Goal: Find contact information: Obtain details needed to contact an individual or organization

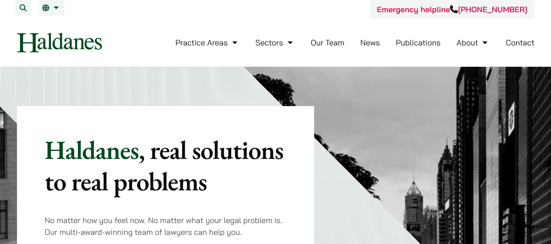
click at [322, 42] on link "Our Team" at bounding box center [328, 42] width 34 height 10
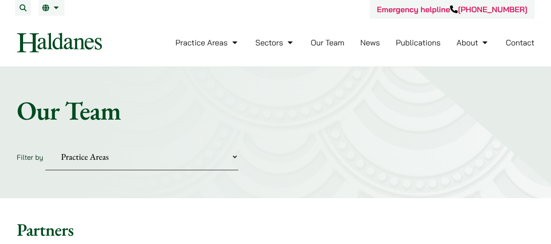
click at [278, 17] on div "Emergency helpline [PHONE_NUMBER]" at bounding box center [276, 9] width 518 height 19
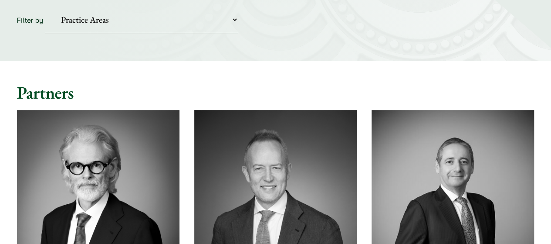
scroll to position [297, 0]
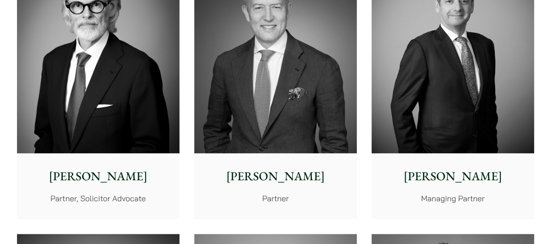
click at [111, 81] on img at bounding box center [98, 50] width 162 height 203
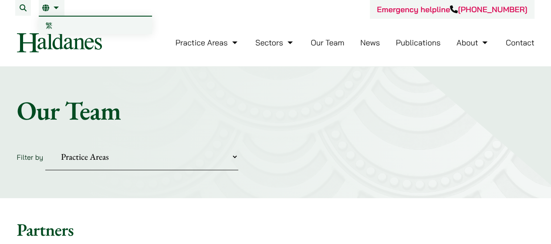
click at [53, 12] on li "EN 繁" at bounding box center [52, 8] width 26 height 16
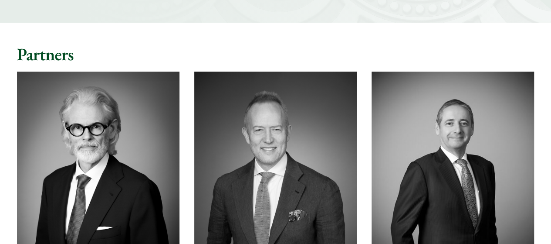
scroll to position [213, 0]
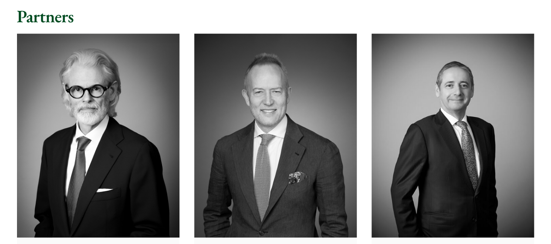
click at [270, 115] on img at bounding box center [275, 135] width 162 height 203
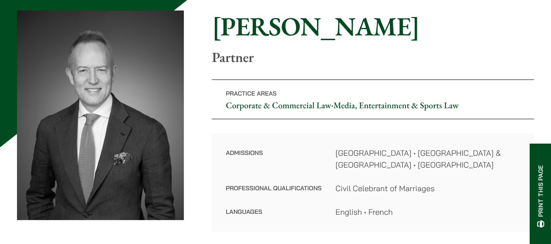
scroll to position [110, 0]
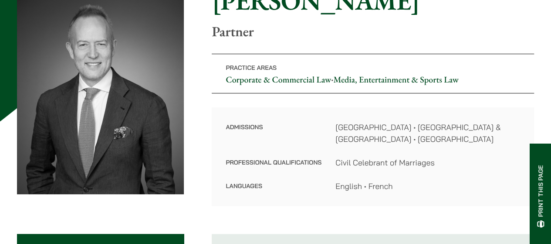
drag, startPoint x: 557, startPoint y: 20, endPoint x: 557, endPoint y: 34, distance: 13.9
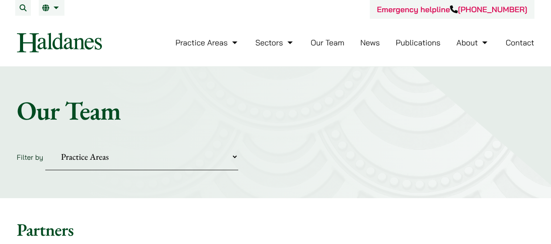
scroll to position [213, 0]
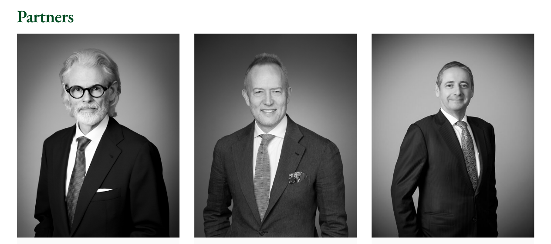
click at [433, 117] on img at bounding box center [453, 135] width 162 height 203
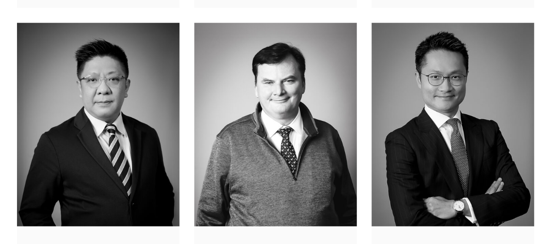
scroll to position [509, 0]
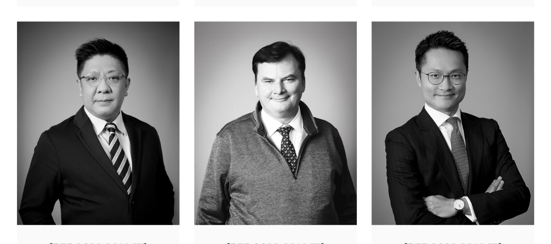
click at [129, 126] on img at bounding box center [98, 122] width 162 height 203
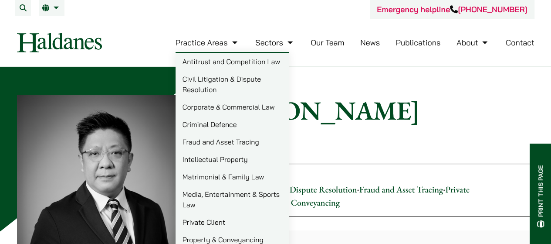
click at [203, 156] on link "Intellectual Property" at bounding box center [232, 158] width 113 height 17
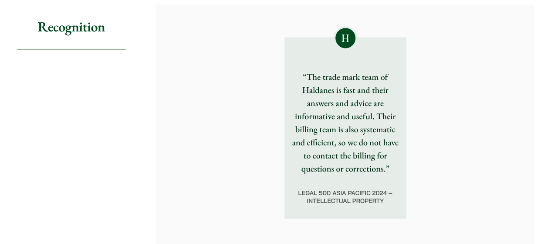
scroll to position [358, 0]
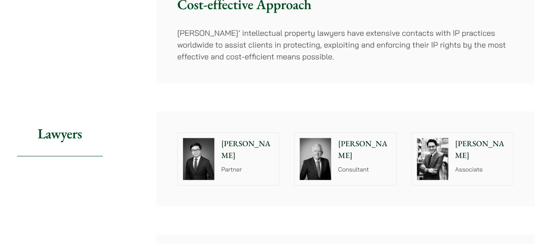
click at [193, 139] on img at bounding box center [198, 159] width 31 height 42
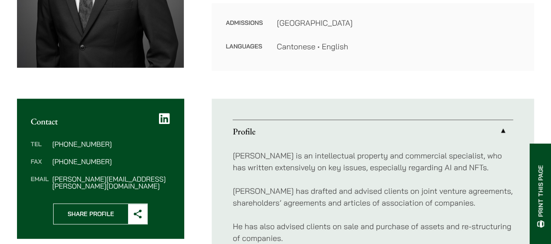
scroll to position [287, 0]
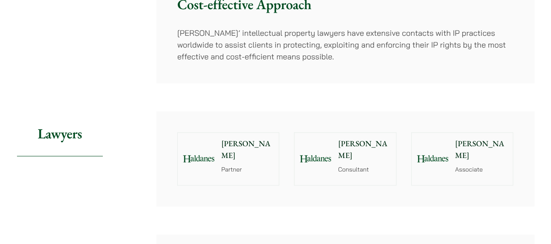
scroll to position [358, 0]
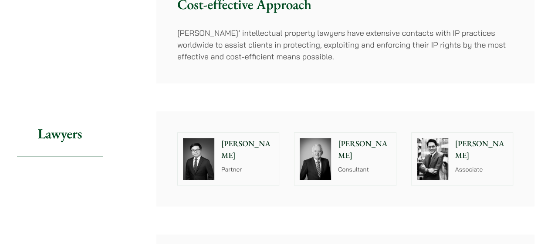
click at [346, 152] on div "Tim Hancock Consultant" at bounding box center [366, 158] width 60 height 52
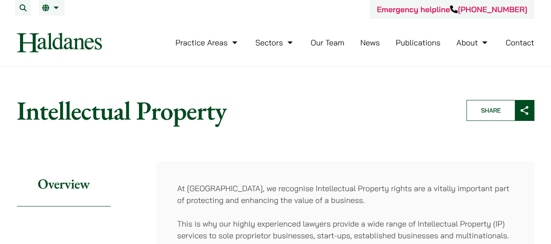
scroll to position [358, 0]
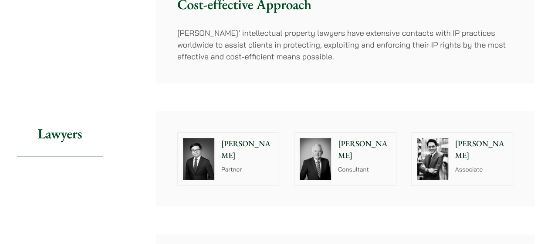
click at [476, 155] on div "Christopher Lin Associate" at bounding box center [484, 158] width 60 height 52
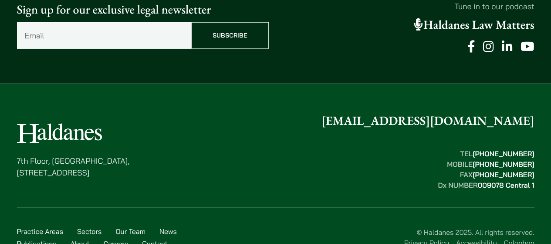
scroll to position [1154, 0]
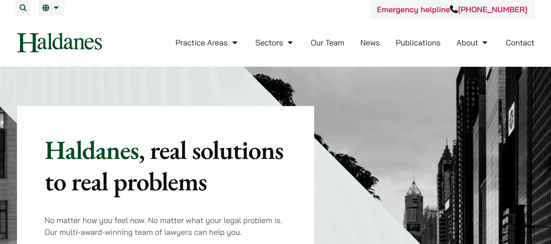
click at [520, 41] on link "Contact" at bounding box center [520, 42] width 29 height 10
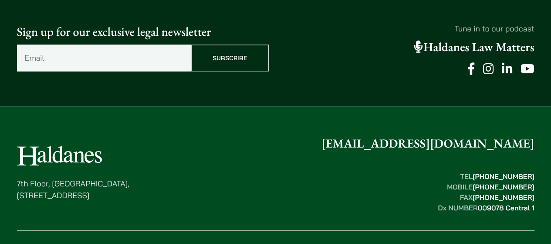
drag, startPoint x: 557, startPoint y: 35, endPoint x: 546, endPoint y: 200, distance: 165.1
